Goal: Information Seeking & Learning: Find specific fact

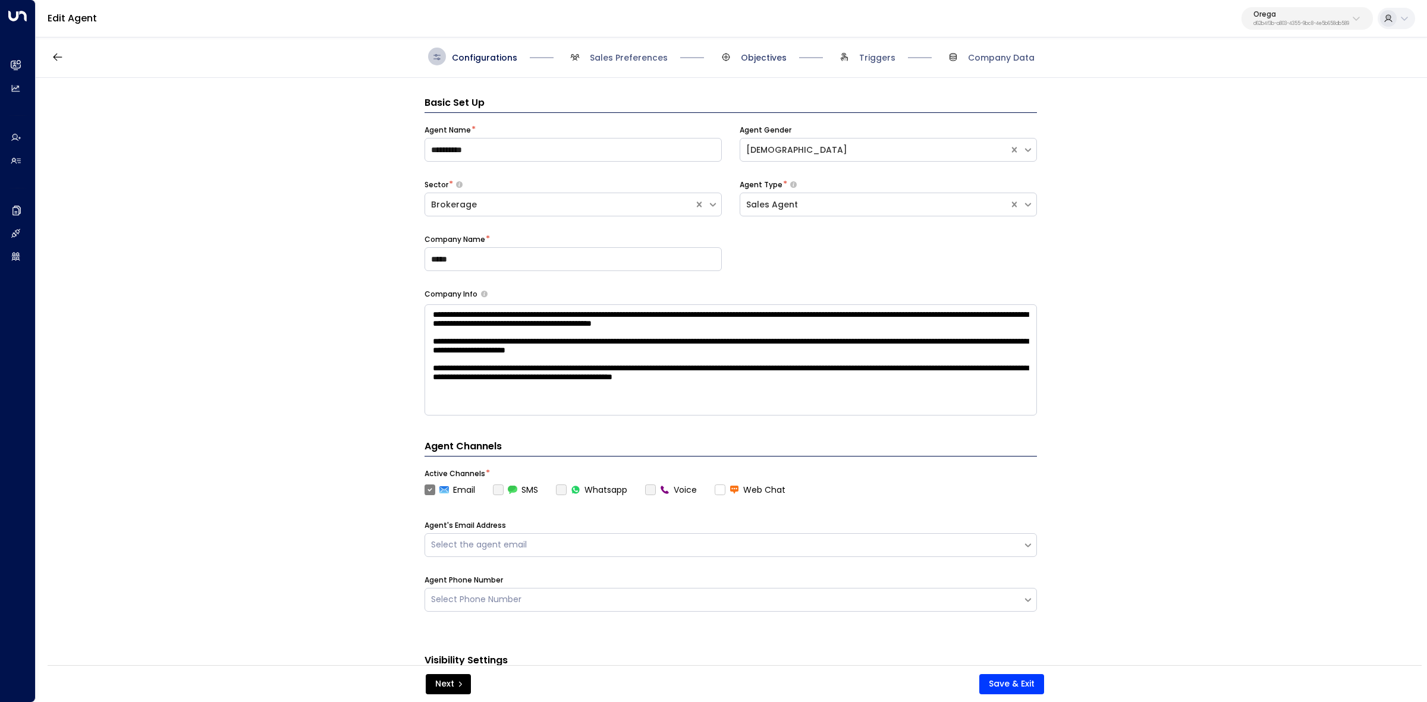
click at [758, 55] on span "Objectives" at bounding box center [764, 58] width 46 height 12
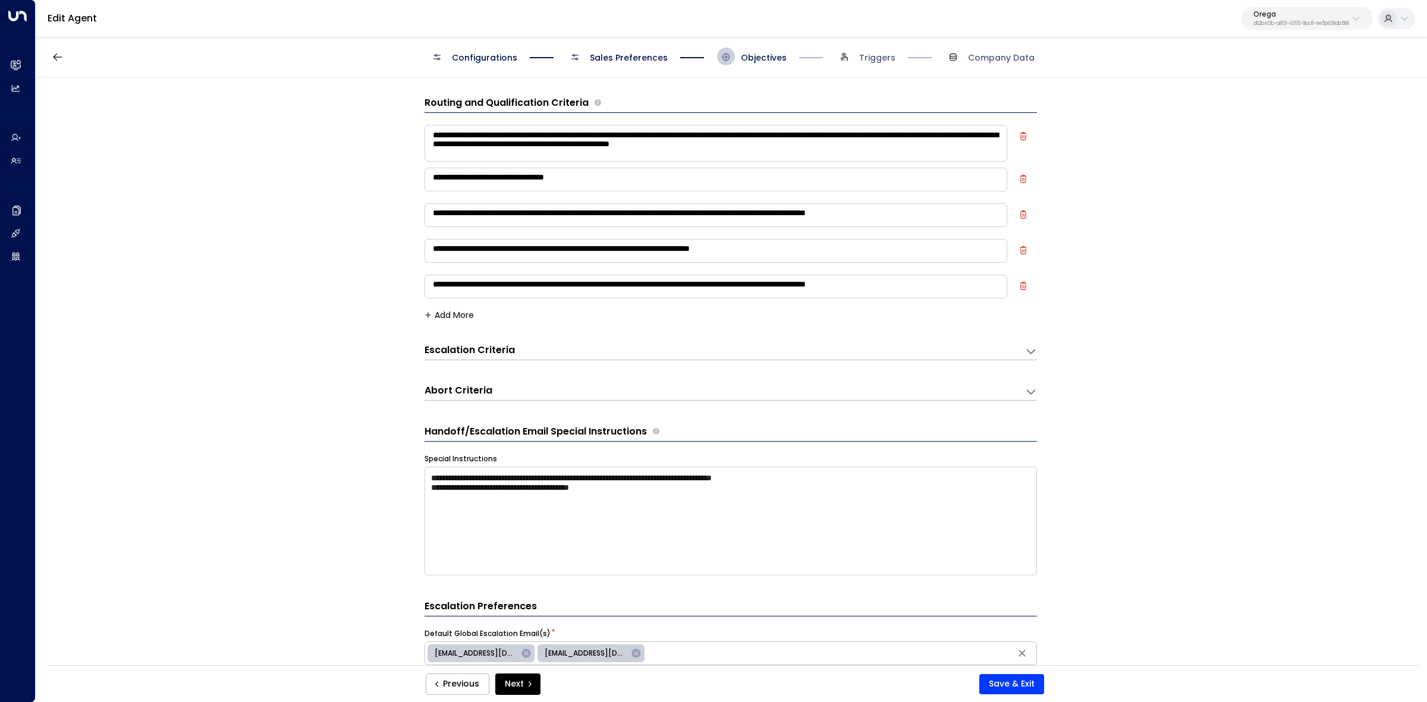
scroll to position [18, 0]
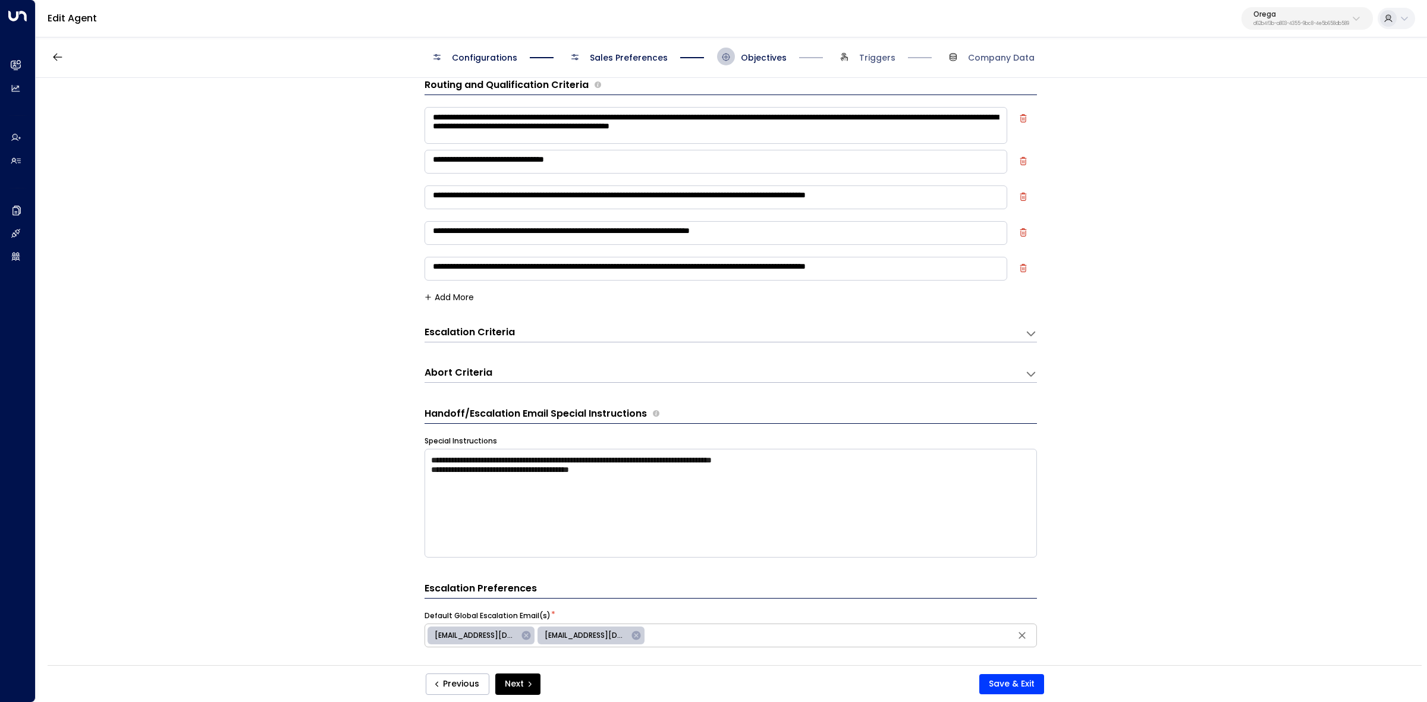
click at [643, 60] on span "Sales Preferences" at bounding box center [629, 58] width 78 height 12
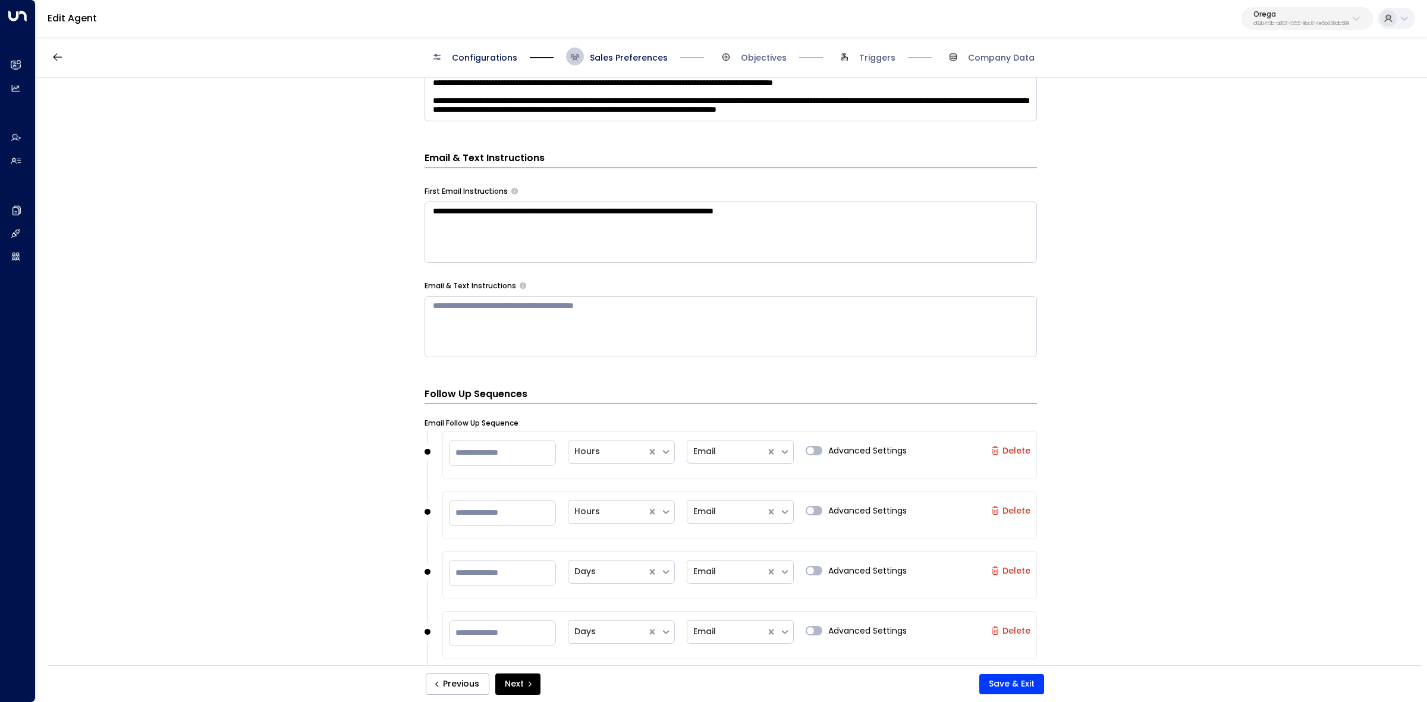
scroll to position [613, 0]
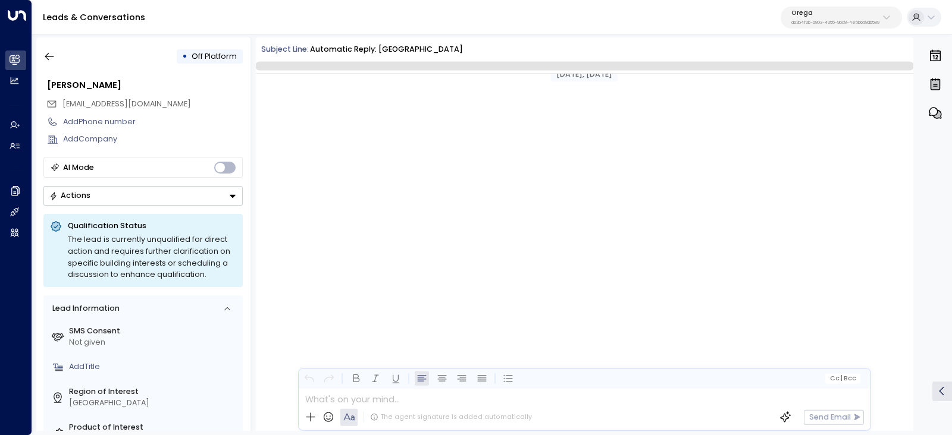
scroll to position [2330, 0]
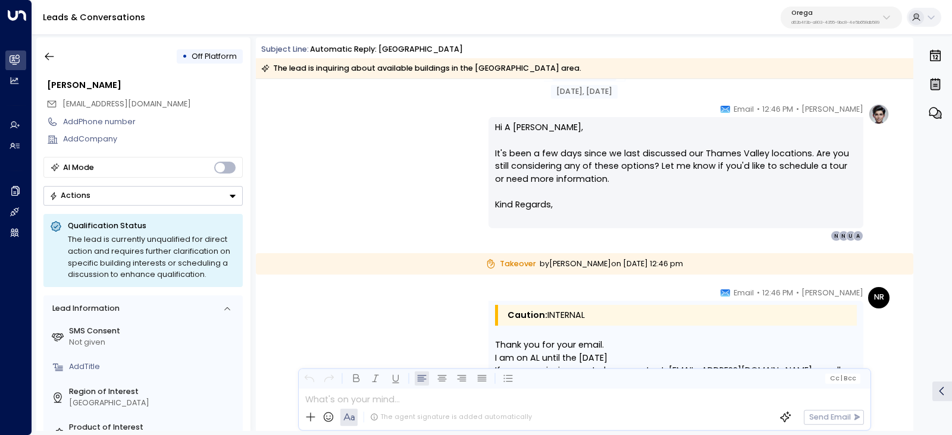
scroll to position [1323, 0]
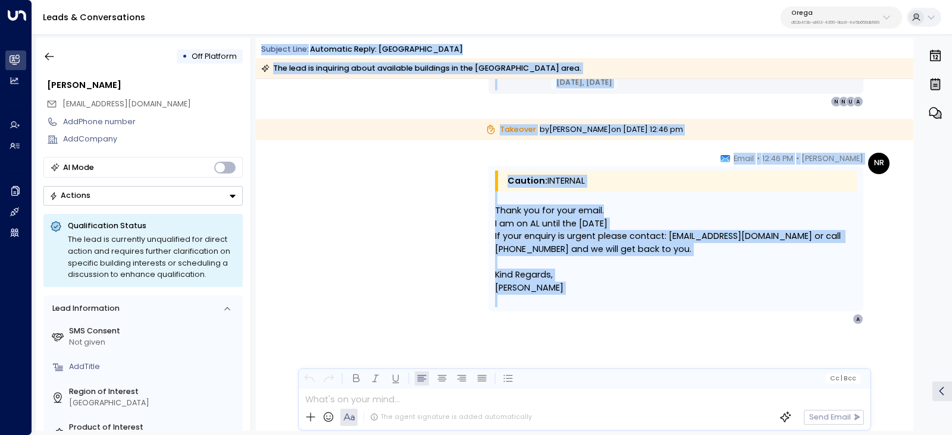
drag, startPoint x: 262, startPoint y: 48, endPoint x: 636, endPoint y: 298, distance: 449.8
click at [636, 298] on div "Subject Line: Automatic reply: Thames Valley The lead is inquiring about availa…" at bounding box center [584, 234] width 657 height 394
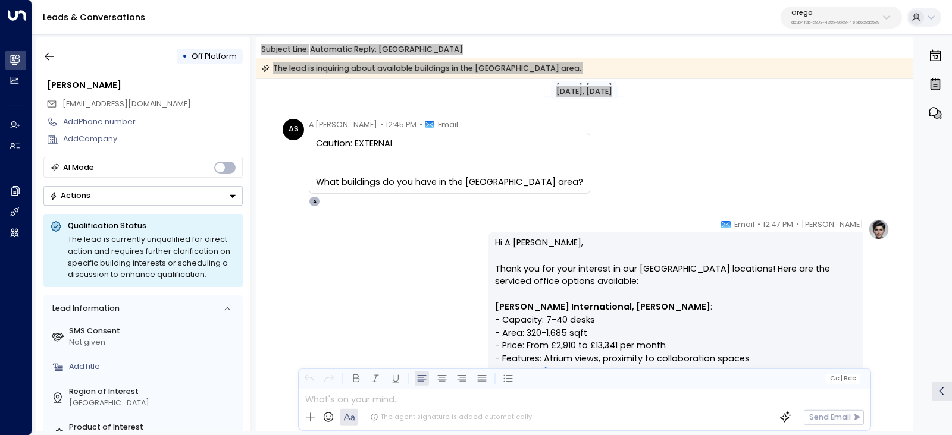
scroll to position [0, 0]
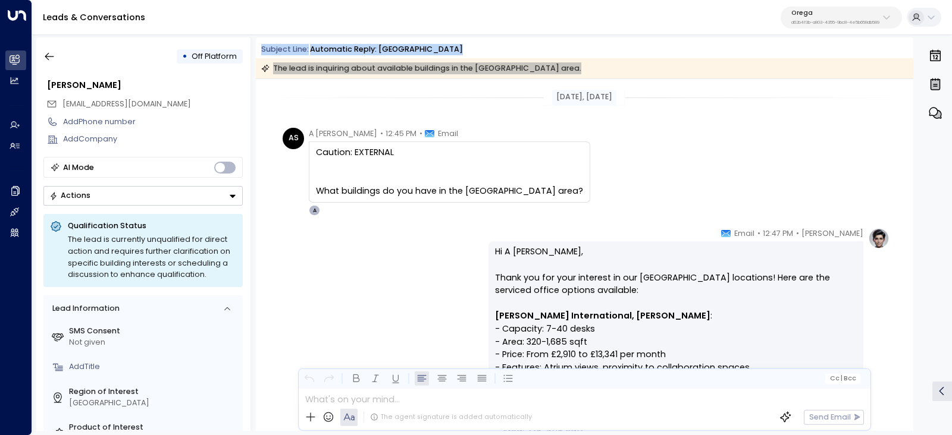
click at [673, 177] on div "AS A Sanghera • 12:45 PM • Email Caution: EXTERNAL What buildings do you have i…" at bounding box center [585, 172] width 607 height 88
click at [613, 168] on div "AS A Sanghera • 12:45 PM • Email Caution: EXTERNAL What buildings do you have i…" at bounding box center [585, 172] width 607 height 88
click at [552, 96] on div "Feb 03, 8 months ago" at bounding box center [584, 97] width 64 height 15
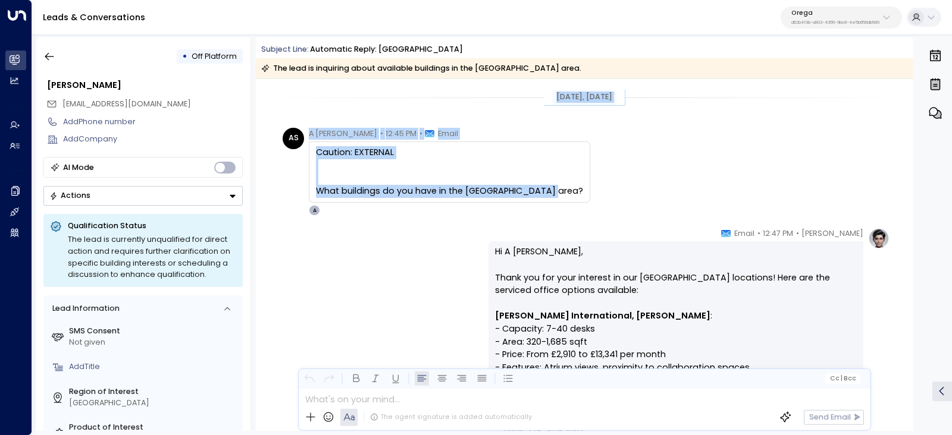
drag, startPoint x: 542, startPoint y: 99, endPoint x: 547, endPoint y: 197, distance: 98.2
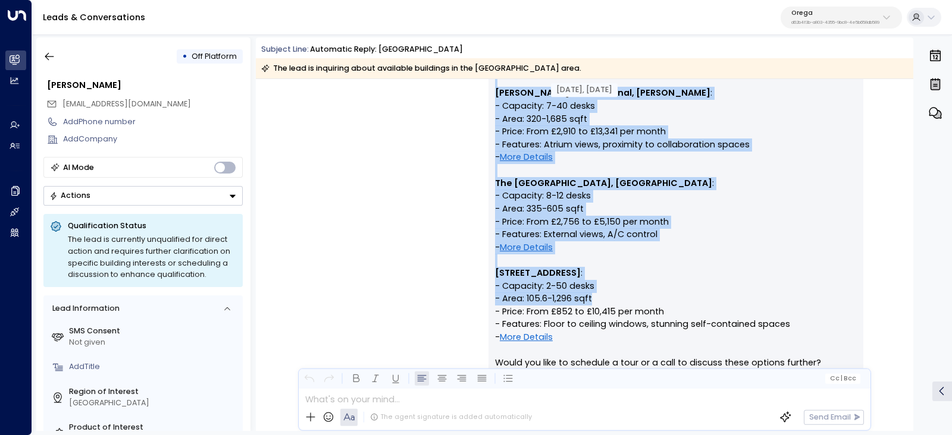
scroll to position [297, 0]
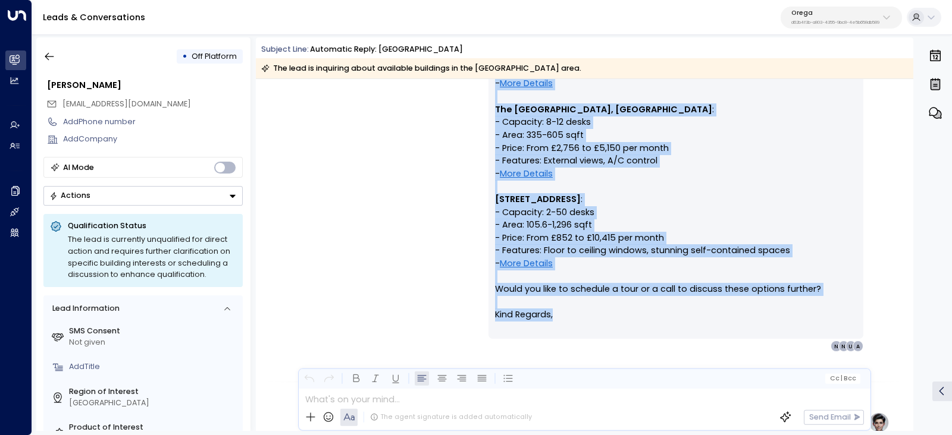
drag, startPoint x: 741, startPoint y: 231, endPoint x: 770, endPoint y: 313, distance: 87.5
click at [770, 313] on div "Aiden Ives • 12:47 PM • Email Hi A Sanghera, Thank you for your interest in our…" at bounding box center [675, 141] width 375 height 421
copy div "Email Hi A Sanghera, Thank you for your interest in our Thames Valley locations…"
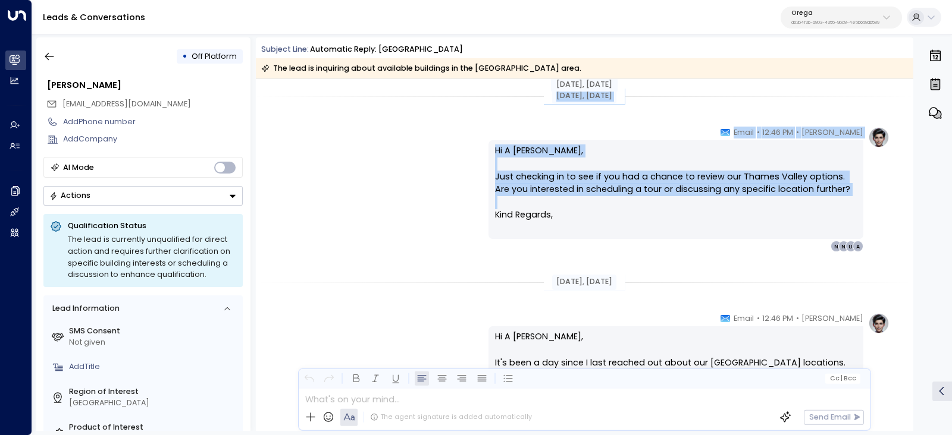
scroll to position [594, 0]
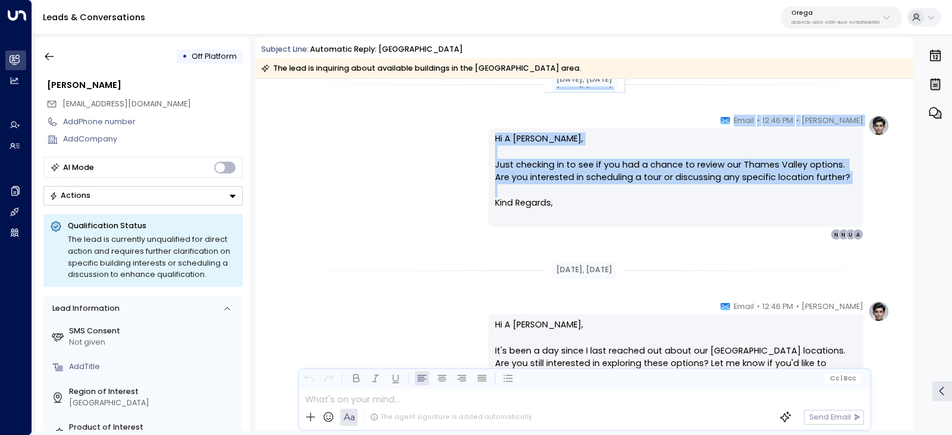
drag, startPoint x: 611, startPoint y: 165, endPoint x: 717, endPoint y: 236, distance: 127.7
click at [717, 236] on div "Feb 04, 7 months ago Aiden Ives • 12:47 PM • Email Hi A Sanghera, Thank you for…" at bounding box center [584, 323] width 657 height 1676
copy div "Feb 04, 7 months ago Aiden Ives • 12:46 PM • Email Hi A Sanghera, Just checking…"
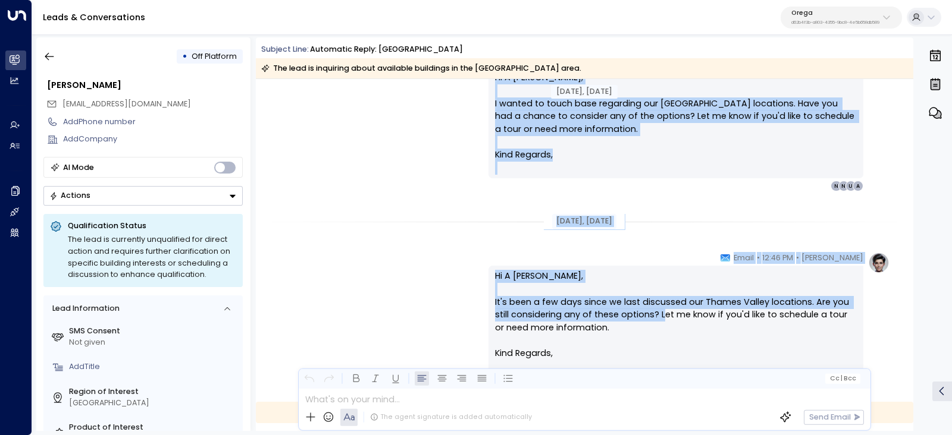
scroll to position [1114, 0]
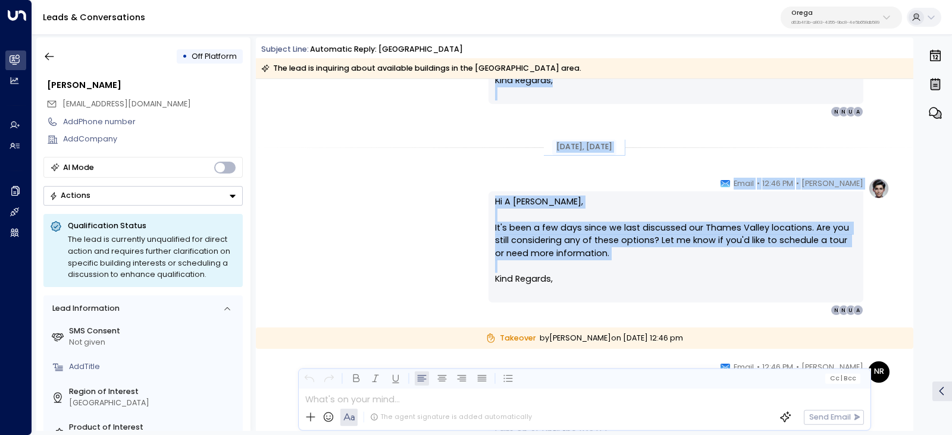
drag, startPoint x: 539, startPoint y: 268, endPoint x: 650, endPoint y: 306, distance: 116.8
copy div "Feb 06, 7 months ago Aiden Ives • 12:46 PM • Email Hi A Sanghera, I wanted to t…"
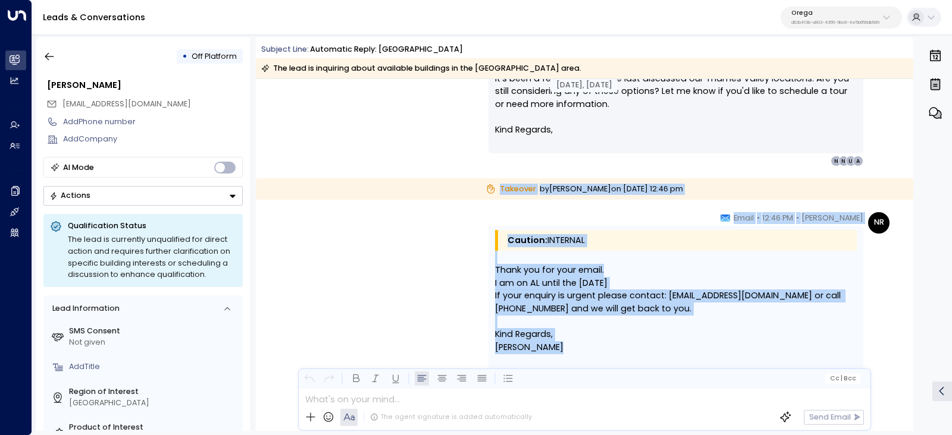
scroll to position [1323, 0]
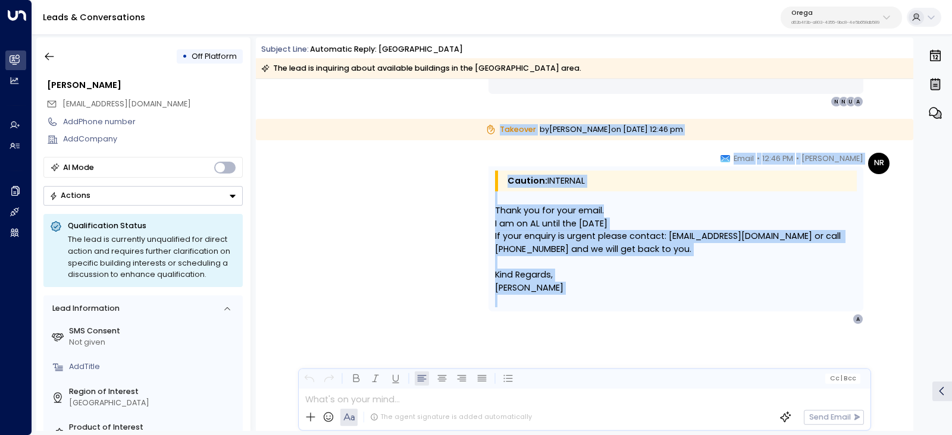
drag, startPoint x: 467, startPoint y: 263, endPoint x: 733, endPoint y: 328, distance: 274.3
copy div "Takeover by Niall Redmond on Tuesday, Feb 11 2025 at 12:46 pm NR Niall Redmond …"
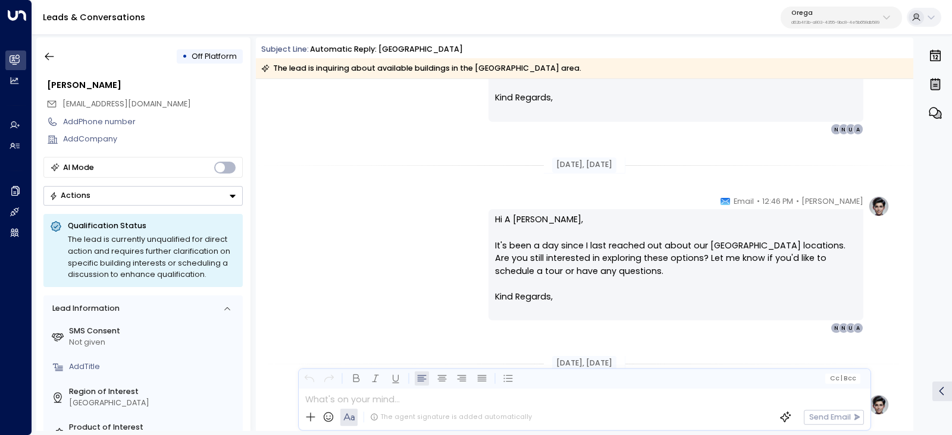
scroll to position [818, 0]
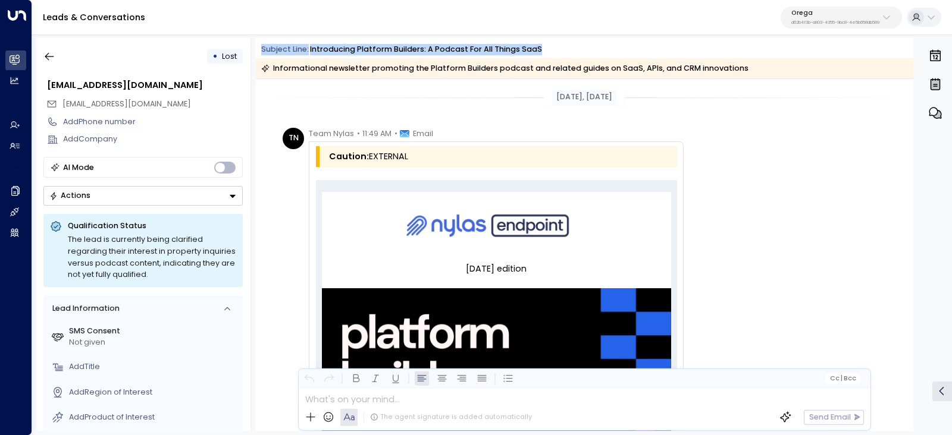
drag, startPoint x: 260, startPoint y: 49, endPoint x: 596, endPoint y: 45, distance: 335.4
click at [596, 45] on div "Subject Line: Introducing Platform Builders: A podcast for all things SaaS" at bounding box center [587, 49] width 652 height 11
copy div "Subject Line: Introducing Platform Builders: A podcast for all things SaaS"
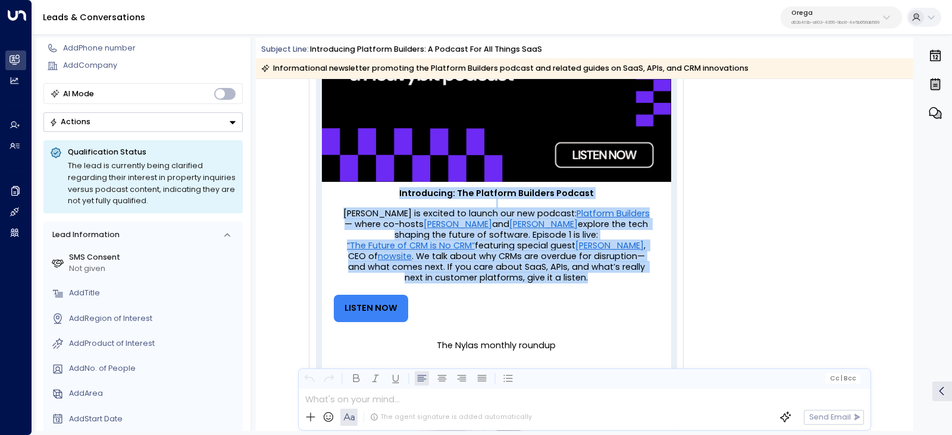
scroll to position [372, 0]
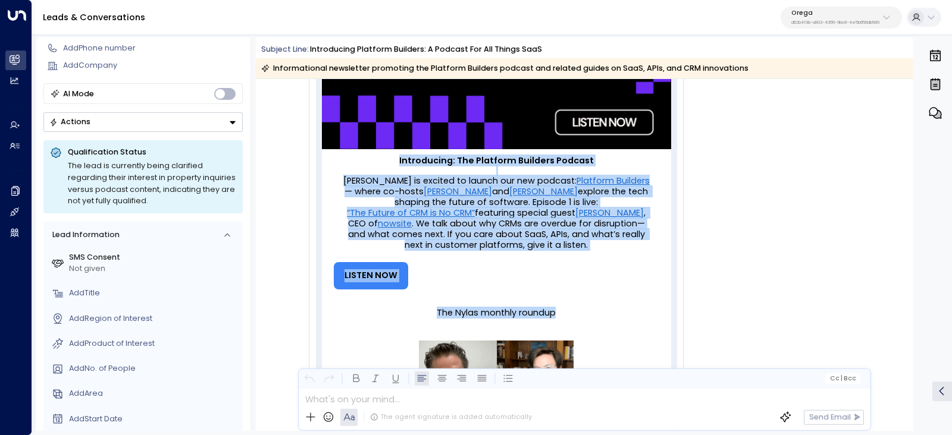
drag, startPoint x: 399, startPoint y: 236, endPoint x: 598, endPoint y: 301, distance: 208.9
click at [598, 301] on div "Introducing: The Platform Builders Podcast Nylas is excited to launch our new p…" at bounding box center [496, 242] width 348 height 186
copy div "Introducing: The Platform Builders Podcast Nylas is excited to launch our new p…"
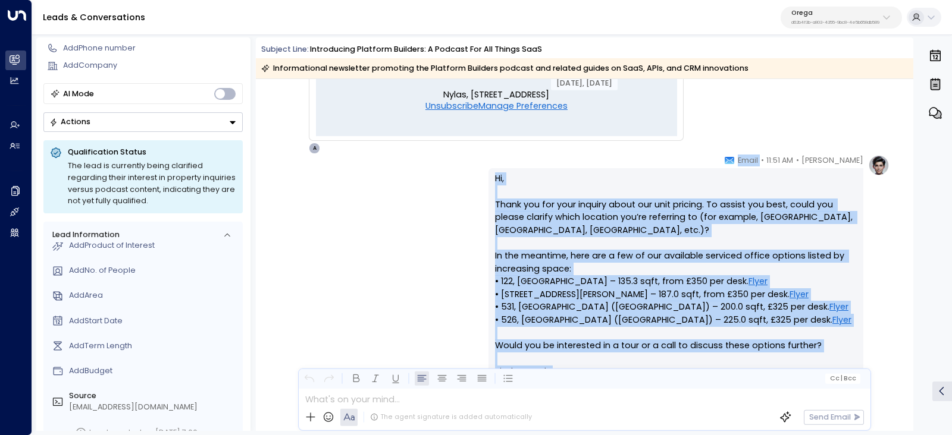
scroll to position [2007, 0]
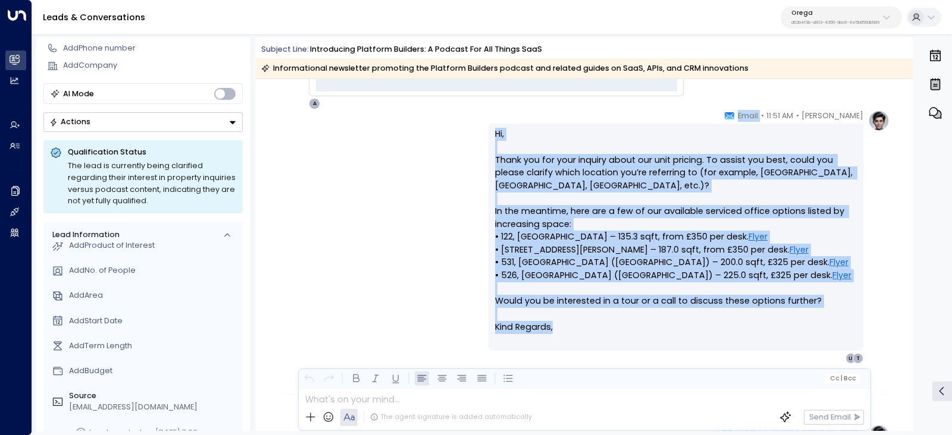
copy div "• Email Hi, Thank you for your inquiry about our unit pricing. To assist you be…"
drag, startPoint x: 752, startPoint y: 189, endPoint x: 807, endPoint y: 327, distance: 148.4
click at [807, 327] on div "Aiden Ives • 11:51 AM • Email Hi, Thank you for your inquiry about our unit pri…" at bounding box center [675, 237] width 375 height 254
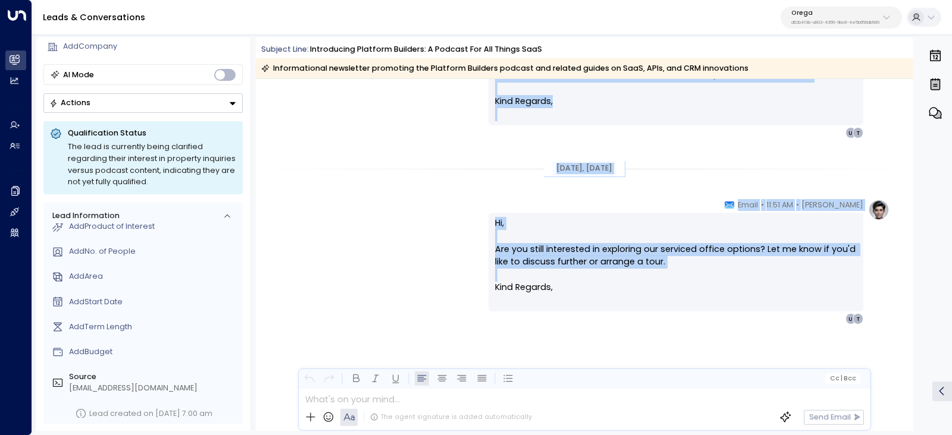
scroll to position [2617, 0]
drag, startPoint x: 538, startPoint y: 168, endPoint x: 690, endPoint y: 320, distance: 214.9
copy div "Mar 27, 6 months ago Aiden Ives • 11:50 AM • Email Hi, Have you had a chance to…"
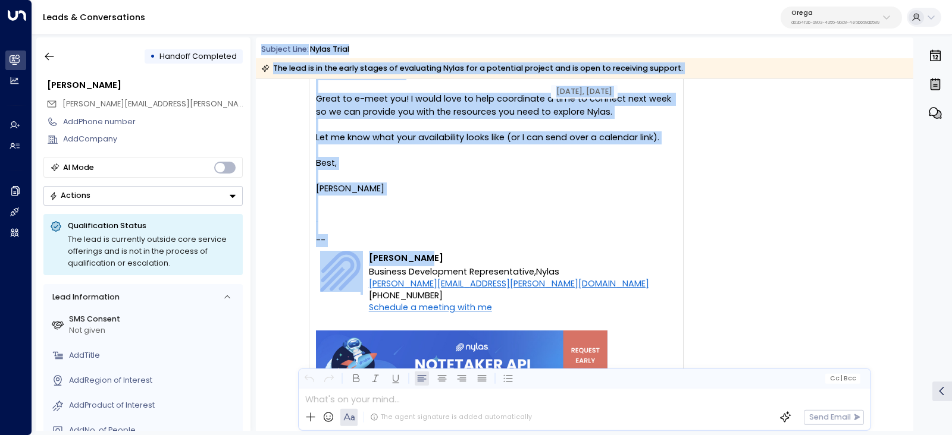
scroll to position [943, 0]
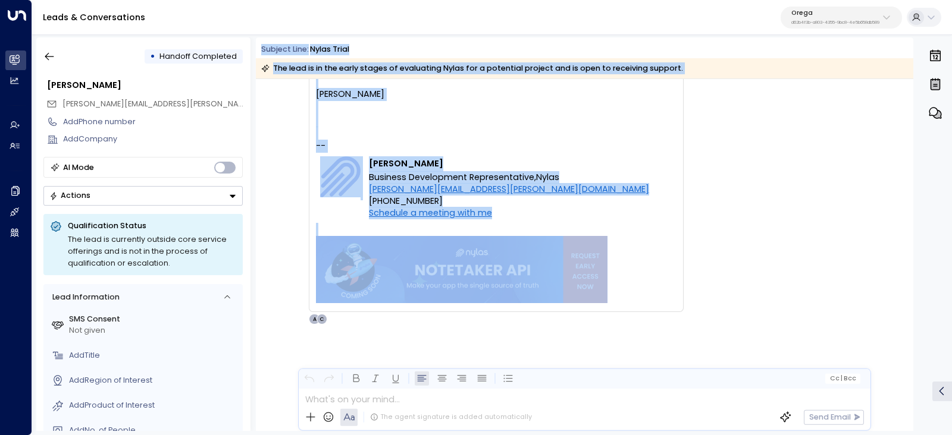
drag, startPoint x: 256, startPoint y: 49, endPoint x: 601, endPoint y: 259, distance: 403.3
click at [601, 259] on div "Subject Line: Nylas Trial The lead is in the early stages of evaluating Nylas f…" at bounding box center [584, 234] width 657 height 394
copy div "Subject Line: Nylas Trial The lead is in the early stages of evaluating Nylas f…"
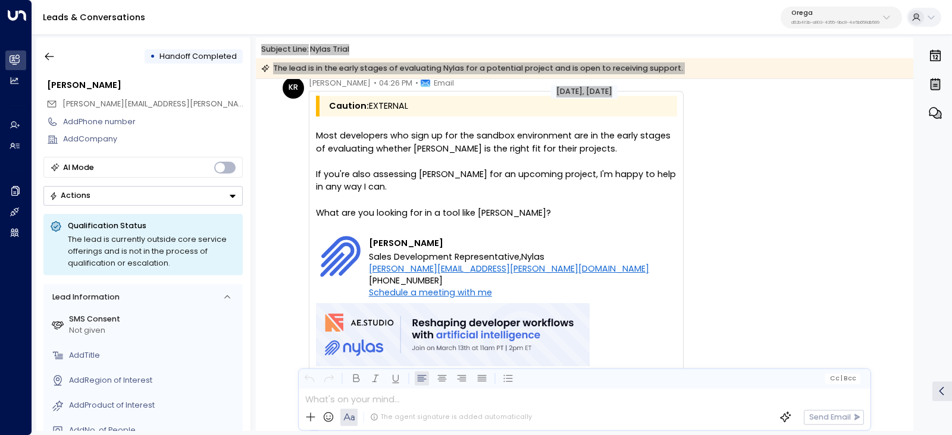
scroll to position [0, 0]
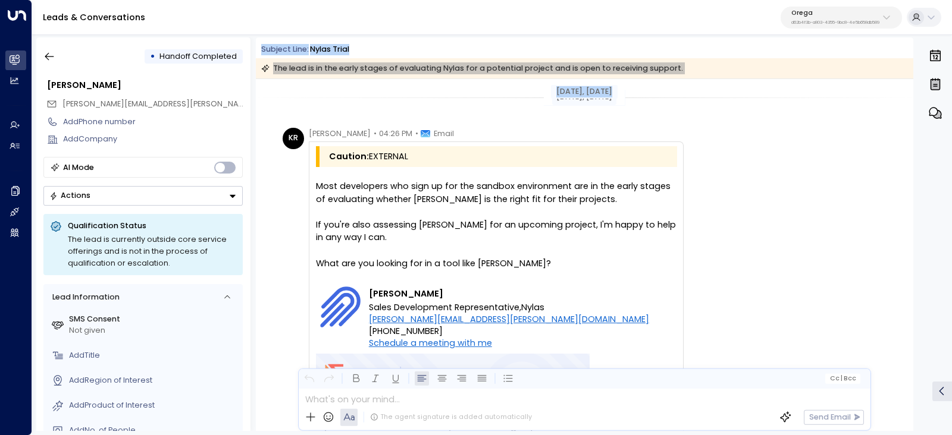
click at [577, 256] on div at bounding box center [496, 250] width 360 height 13
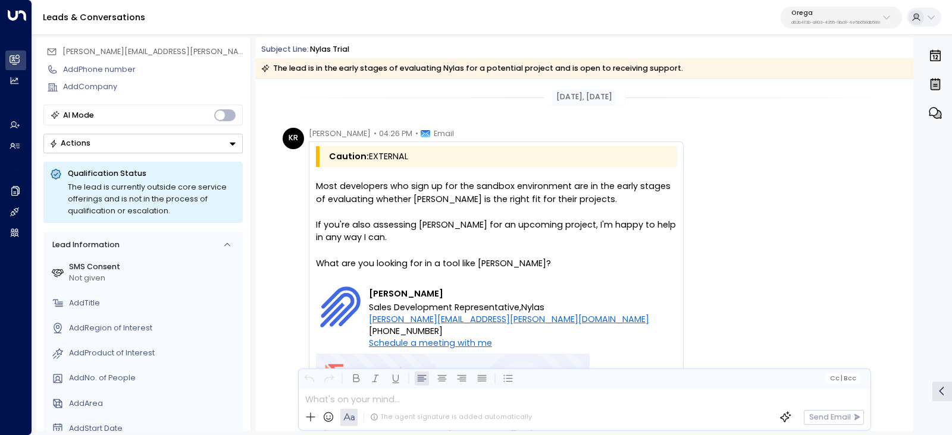
scroll to position [74, 0]
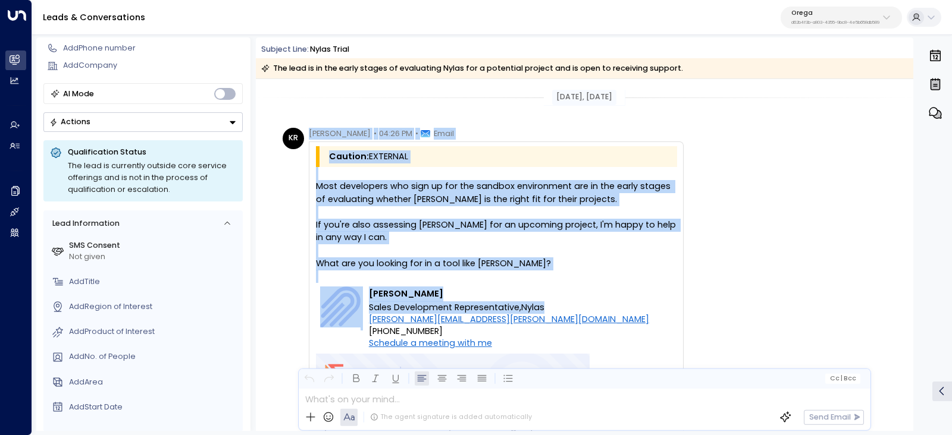
drag, startPoint x: 306, startPoint y: 131, endPoint x: 571, endPoint y: 313, distance: 321.2
click at [571, 313] on div "KR [PERSON_NAME] • 04:26 PM • Email Caution: EXTERNAL Most developers who sign …" at bounding box center [482, 309] width 401 height 362
copy div "[PERSON_NAME] • 04:26 PM • Email Caution: EXTERNAL Most developers who sign up …"
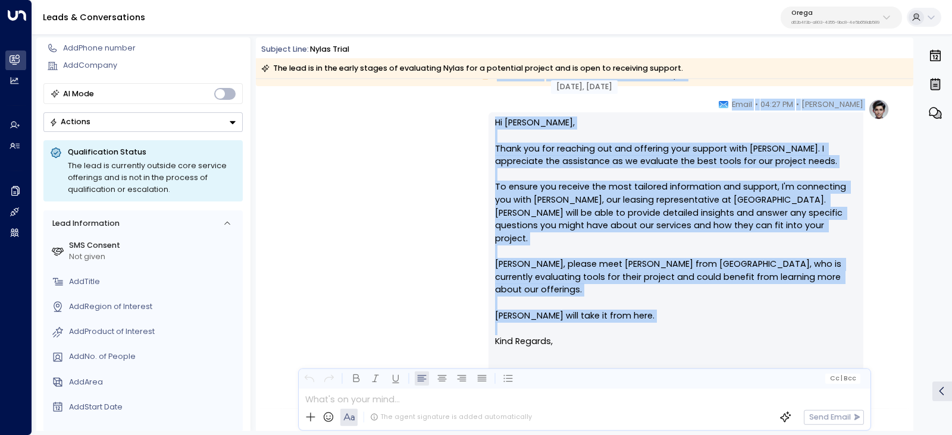
scroll to position [446, 0]
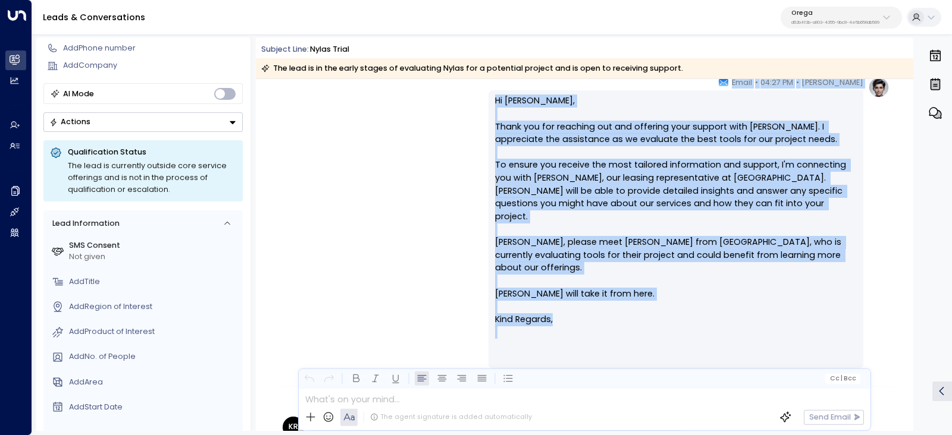
drag, startPoint x: 467, startPoint y: 353, endPoint x: 748, endPoint y: 322, distance: 282.9
click at [748, 322] on div "[DATE], [DATE] [DATE], [DATE] Handed Off to [PERSON_NAME] [DATE][DATE] 4:27 pm …" at bounding box center [584, 280] width 657 height 1295
copy div "Handed Off to [PERSON_NAME] [DATE][DATE] 4:27 pm [PERSON_NAME] • 04:27 PM • Ema…"
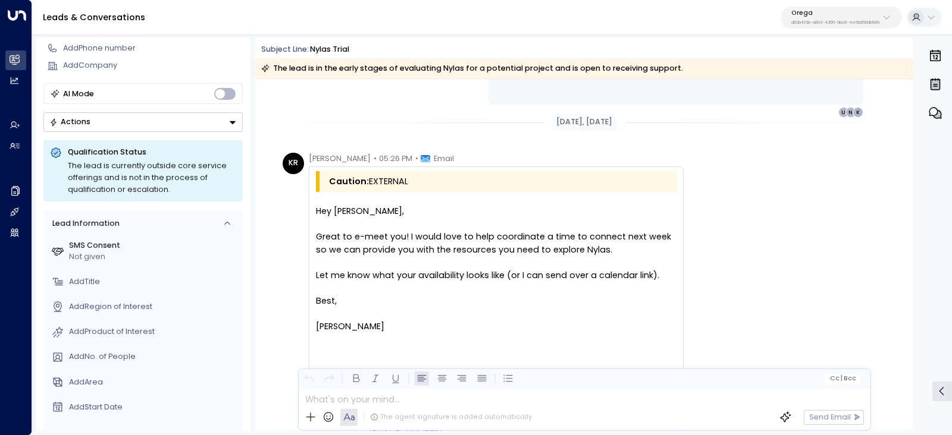
scroll to position [743, 0]
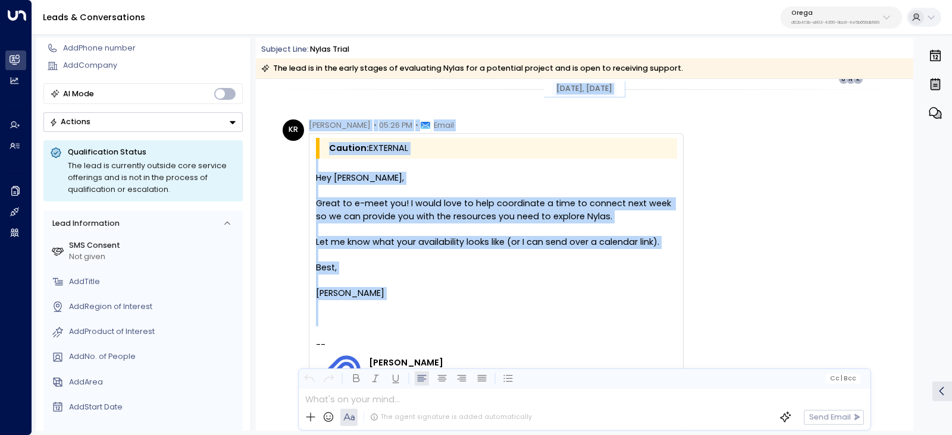
drag, startPoint x: 533, startPoint y: 161, endPoint x: 648, endPoint y: 323, distance: 198.8
copy div "[DATE], [DATE] KR [PERSON_NAME] • 05:26 PM • Email Caution: EXTERNAL Hey [PERSO…"
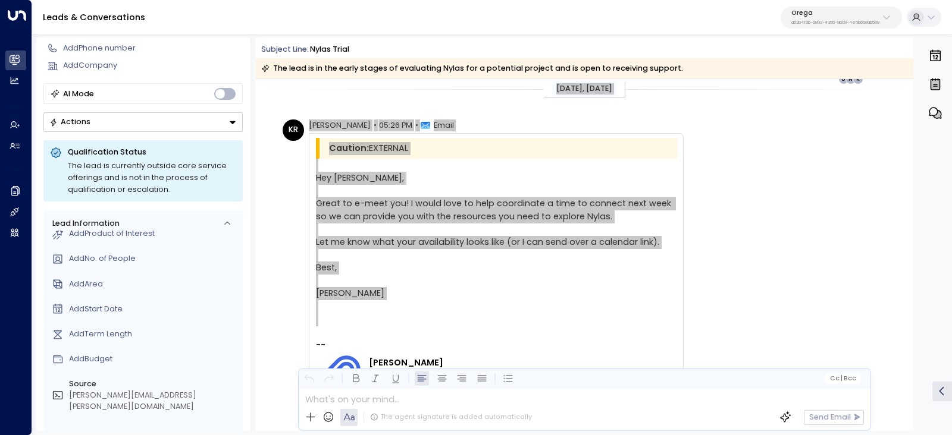
scroll to position [943, 0]
